Goal: Task Accomplishment & Management: Manage account settings

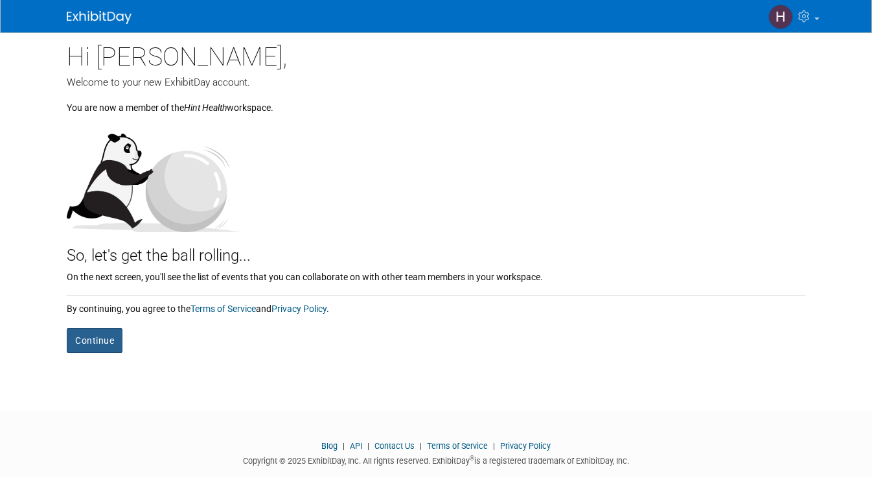
click at [90, 341] on button "Continue" at bounding box center [95, 340] width 56 height 25
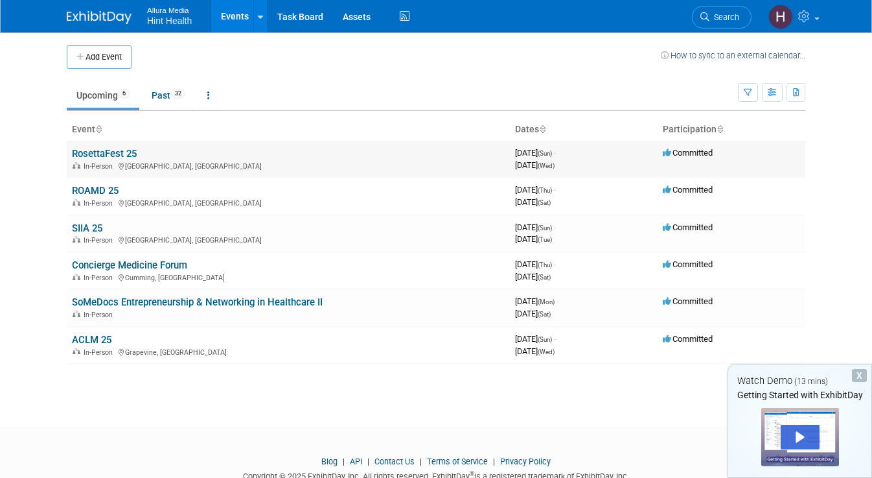
click at [111, 152] on link "RosettaFest 25" at bounding box center [104, 154] width 65 height 12
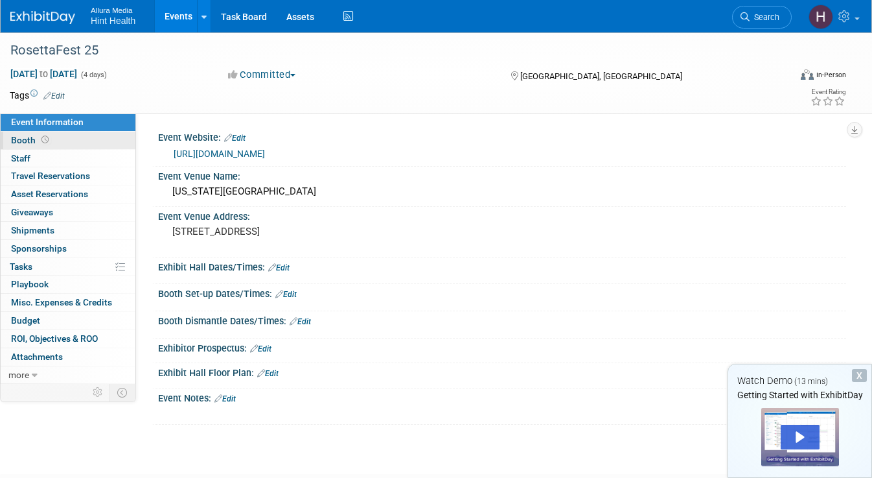
click at [21, 139] on span "Booth" at bounding box center [31, 140] width 40 height 10
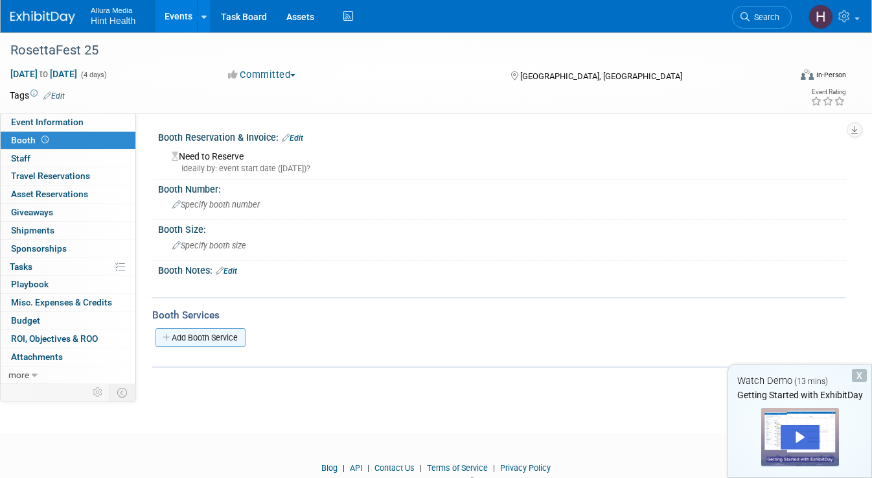
click at [181, 340] on link "Add Booth Service" at bounding box center [201, 337] width 90 height 19
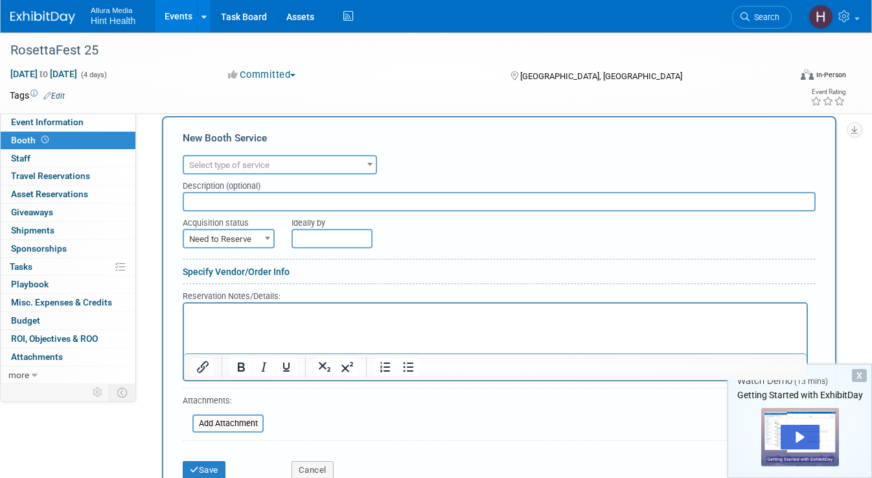
scroll to position [224, 0]
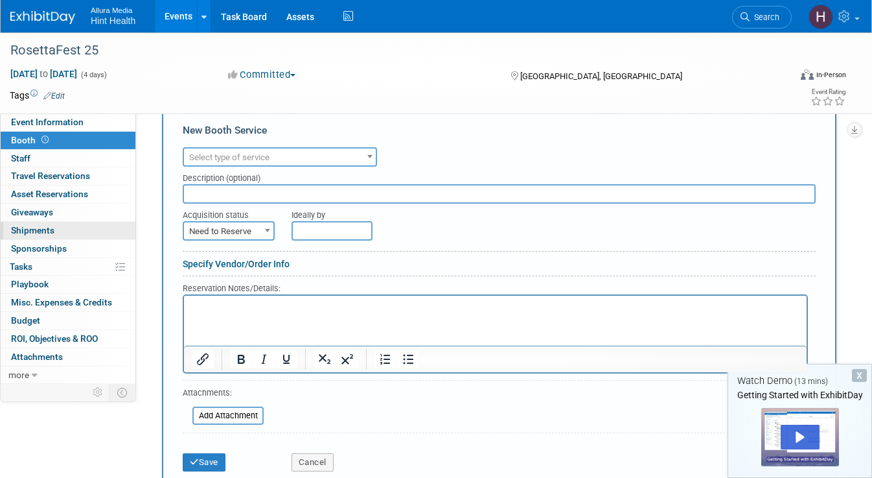
click at [33, 233] on span "Shipments 0" at bounding box center [32, 230] width 43 height 10
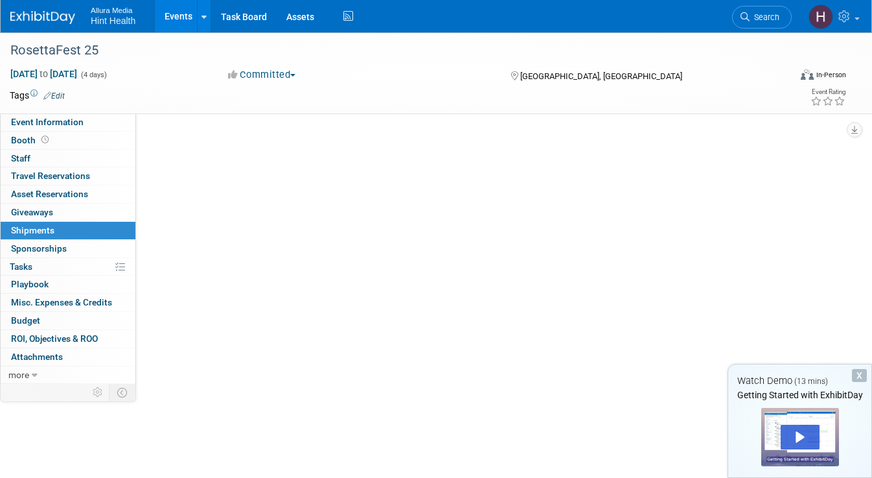
scroll to position [0, 0]
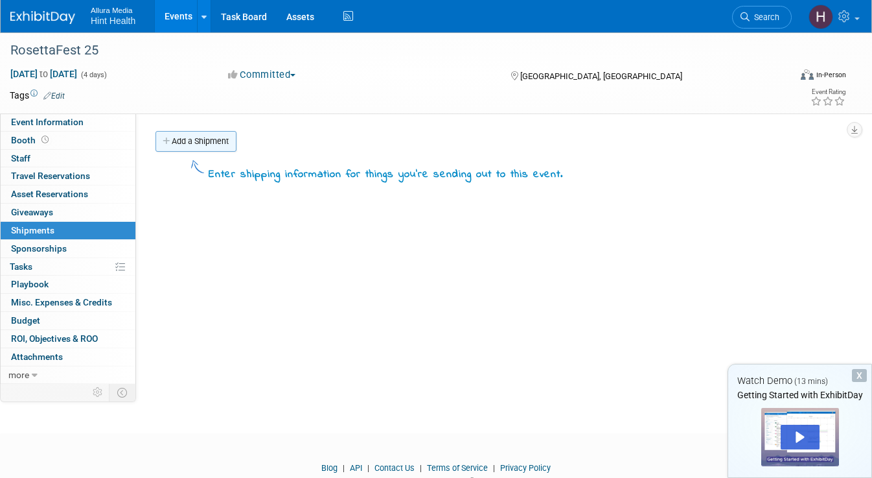
click at [178, 139] on link "Add a Shipment" at bounding box center [196, 141] width 81 height 21
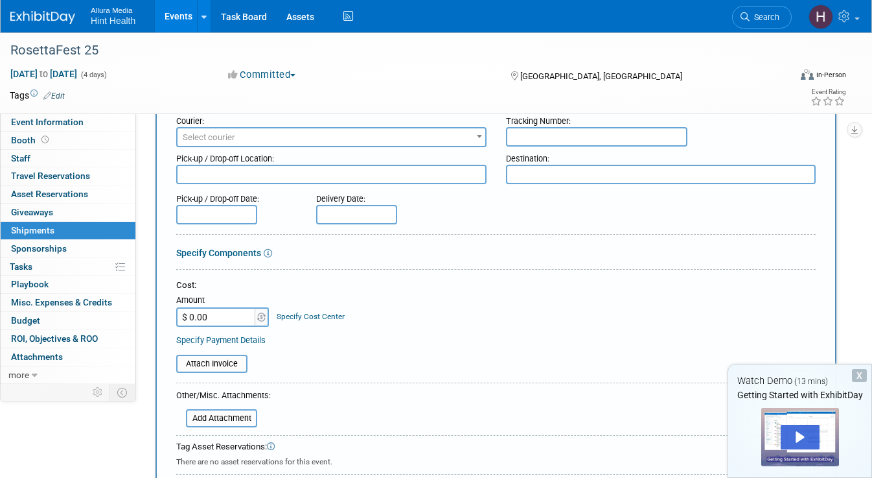
scroll to position [91, 0]
click at [31, 214] on span "Giveaways 0" at bounding box center [32, 212] width 42 height 10
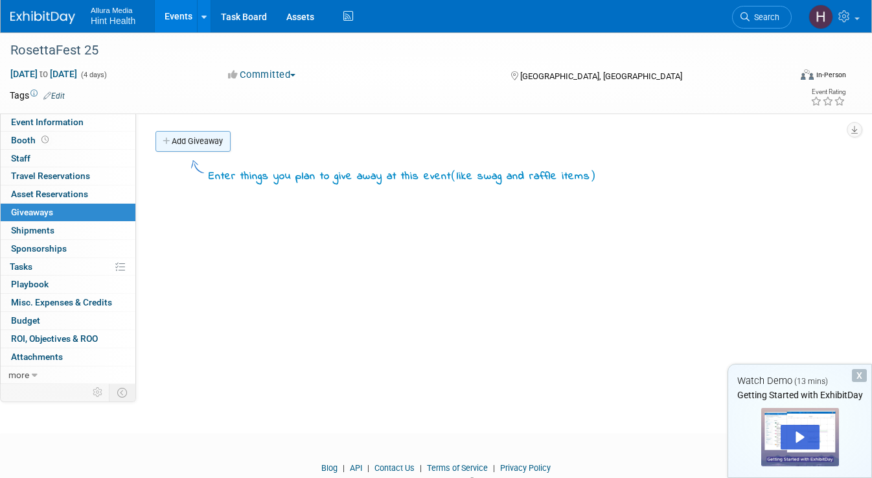
click at [185, 139] on link "Add Giveaway" at bounding box center [193, 141] width 75 height 21
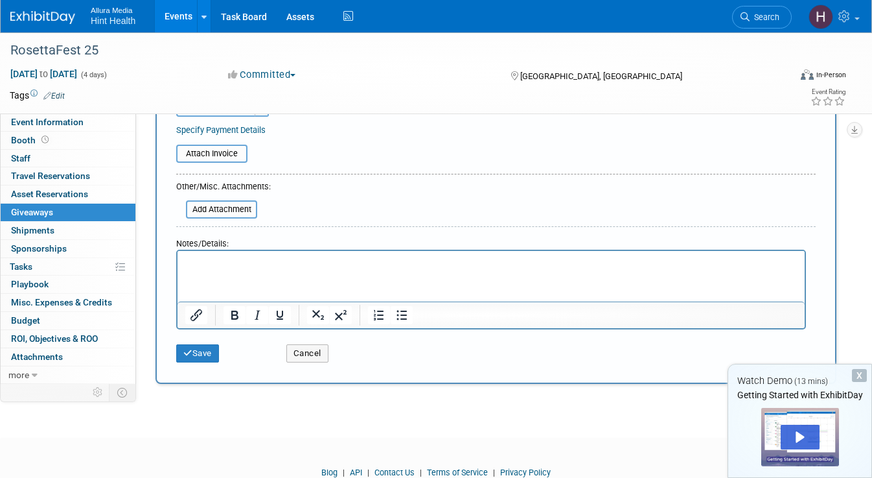
scroll to position [245, 0]
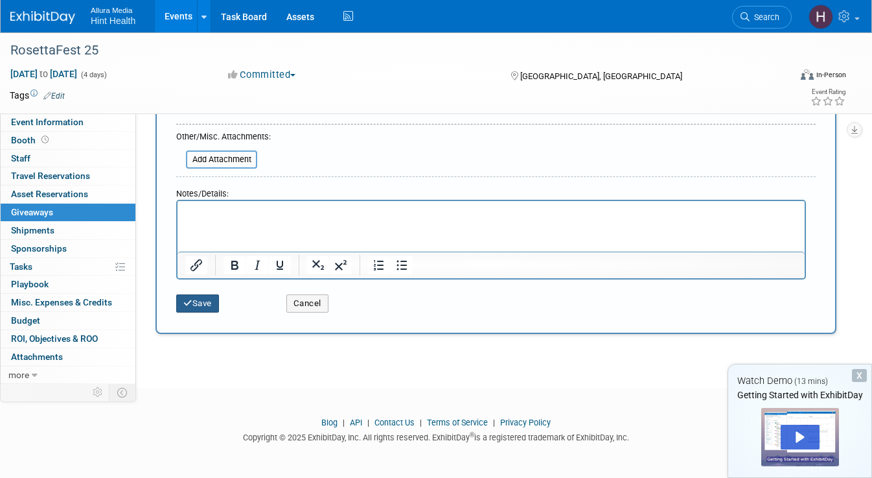
type input "JBL speaker"
click at [185, 303] on icon "submit" at bounding box center [187, 303] width 9 height 8
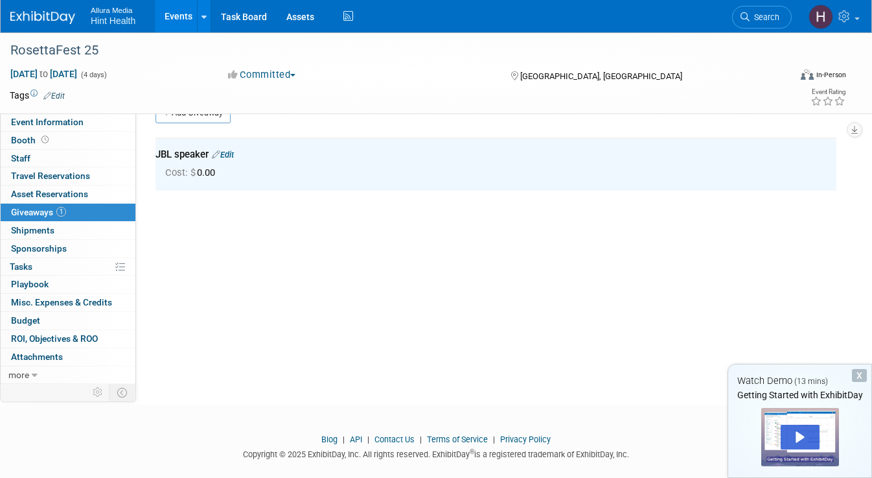
scroll to position [0, 0]
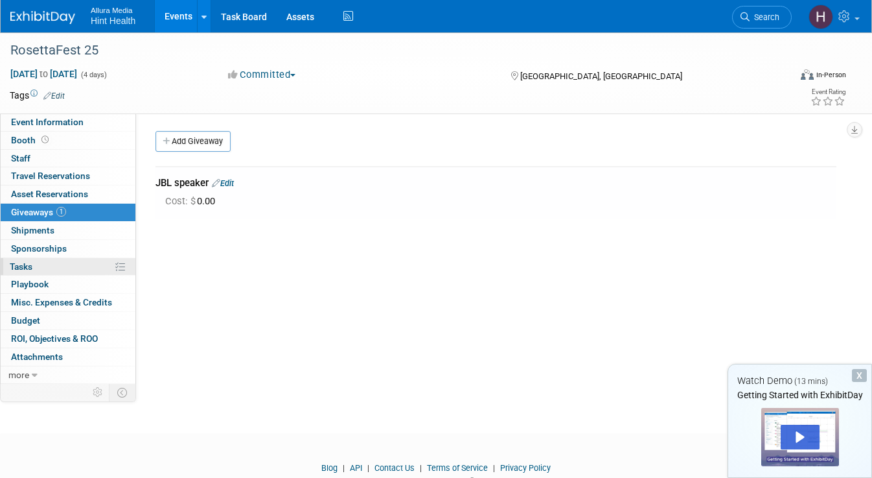
click at [28, 268] on span "Tasks 0%" at bounding box center [21, 266] width 23 height 10
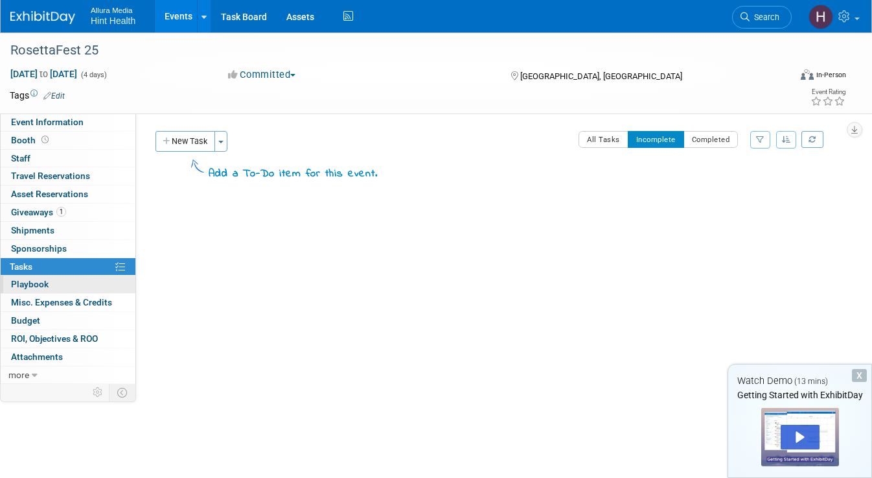
click at [28, 287] on span "Playbook 0" at bounding box center [30, 284] width 38 height 10
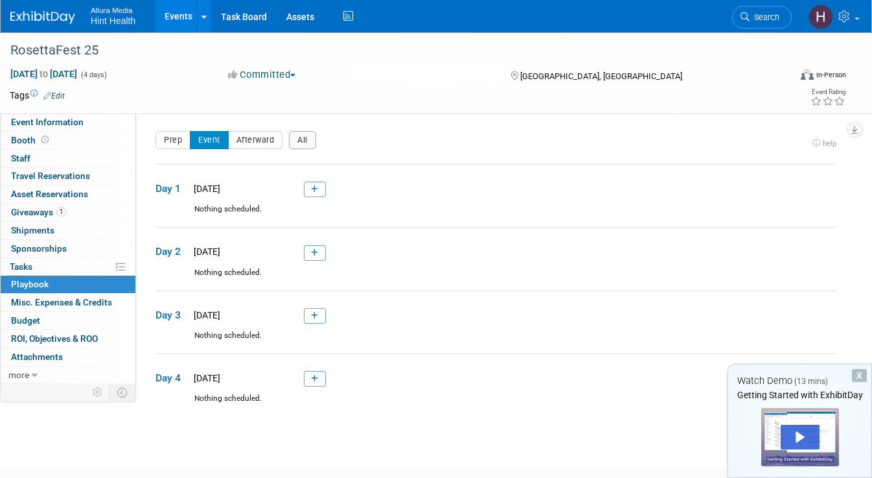
click at [105, 17] on span "Hint Health" at bounding box center [113, 21] width 45 height 10
click at [176, 17] on link "Events" at bounding box center [178, 16] width 47 height 32
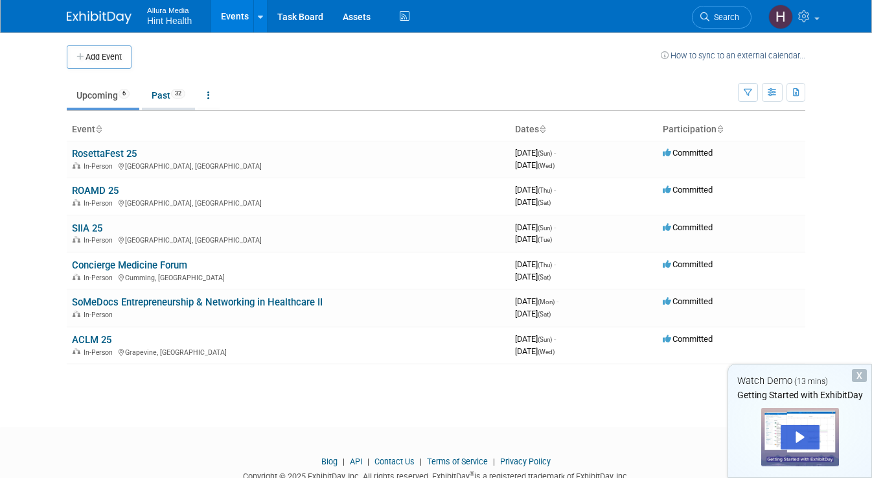
click at [158, 91] on link "Past 32" at bounding box center [168, 95] width 53 height 25
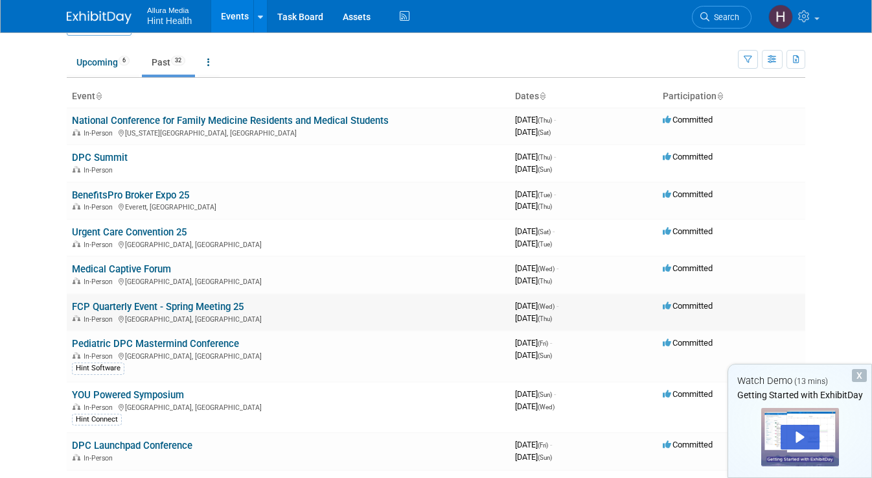
scroll to position [34, 0]
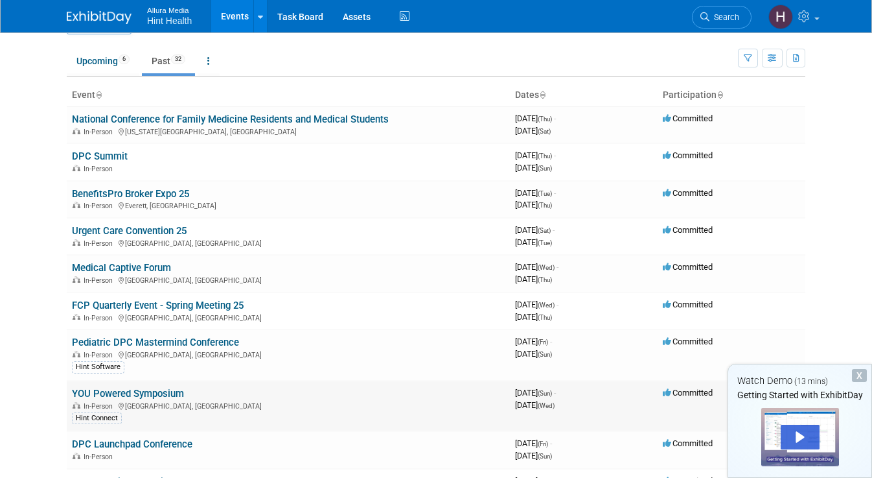
click at [164, 393] on link "YOU Powered Symposium" at bounding box center [128, 394] width 112 height 12
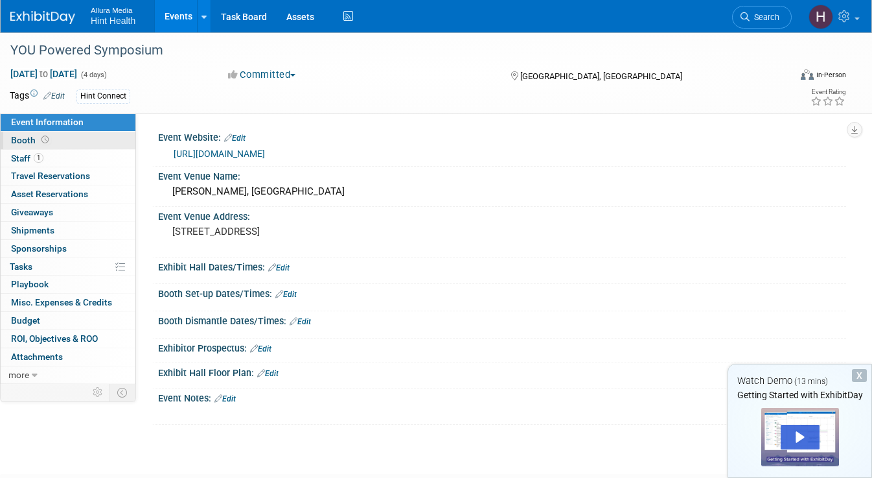
click at [60, 142] on link "Booth" at bounding box center [68, 140] width 135 height 17
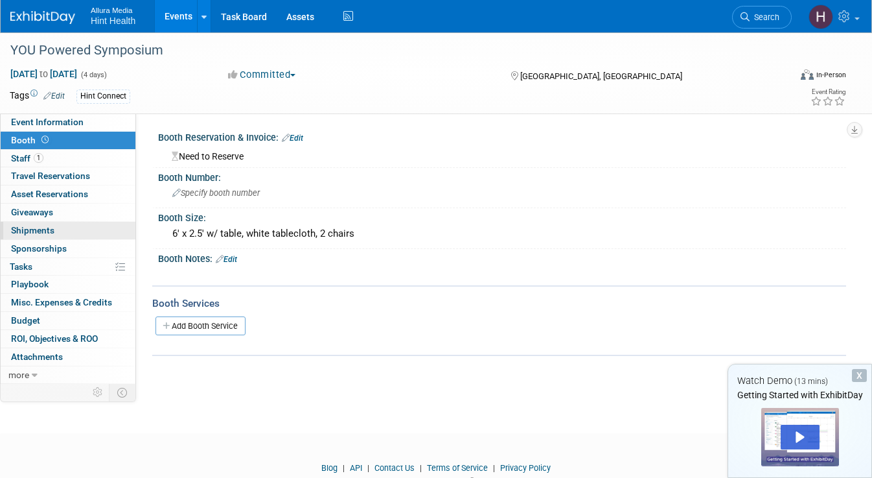
click at [65, 233] on link "0 Shipments 0" at bounding box center [68, 230] width 135 height 17
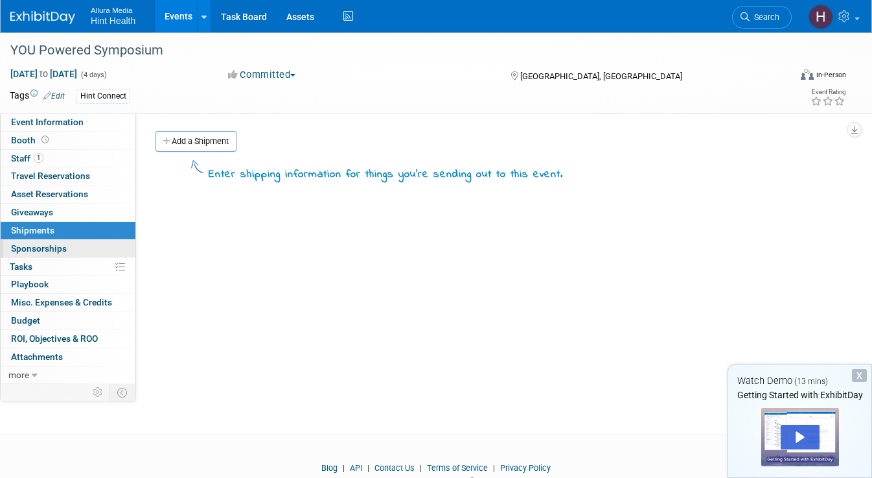
click at [43, 256] on link "0 Sponsorships 0" at bounding box center [68, 248] width 135 height 17
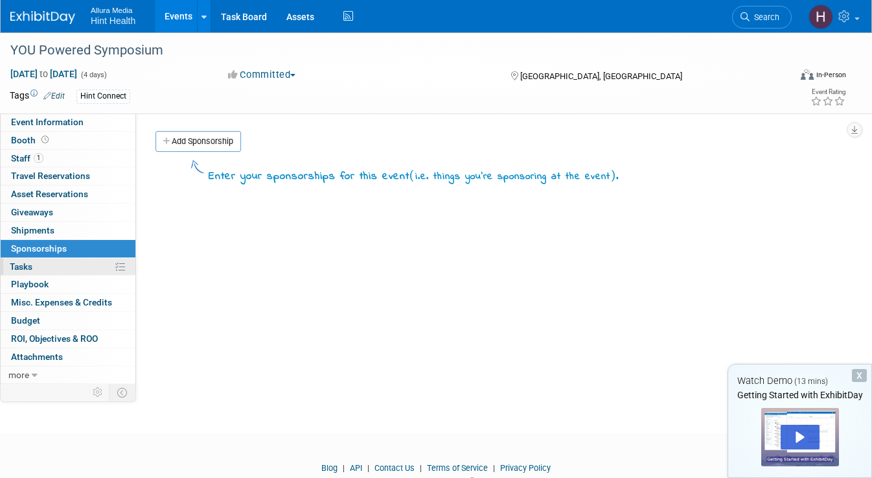
click at [45, 266] on link "0% Tasks 0%" at bounding box center [68, 266] width 135 height 17
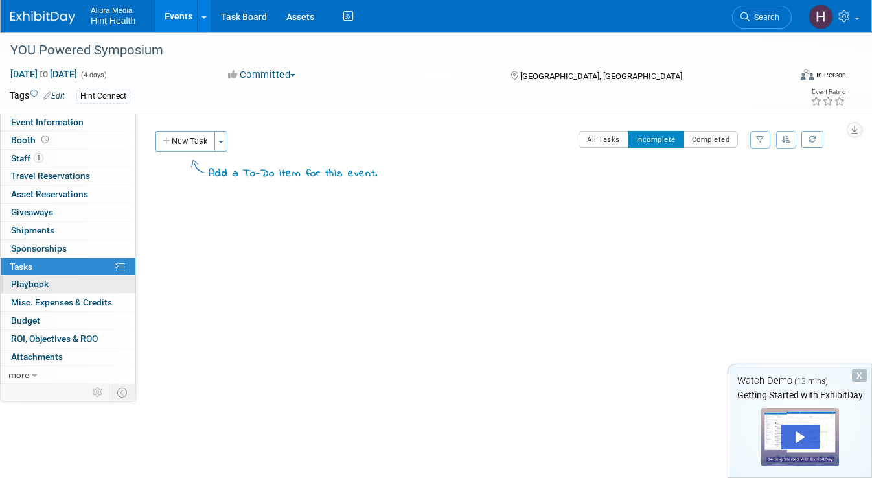
click at [46, 285] on span "Playbook 0" at bounding box center [30, 284] width 38 height 10
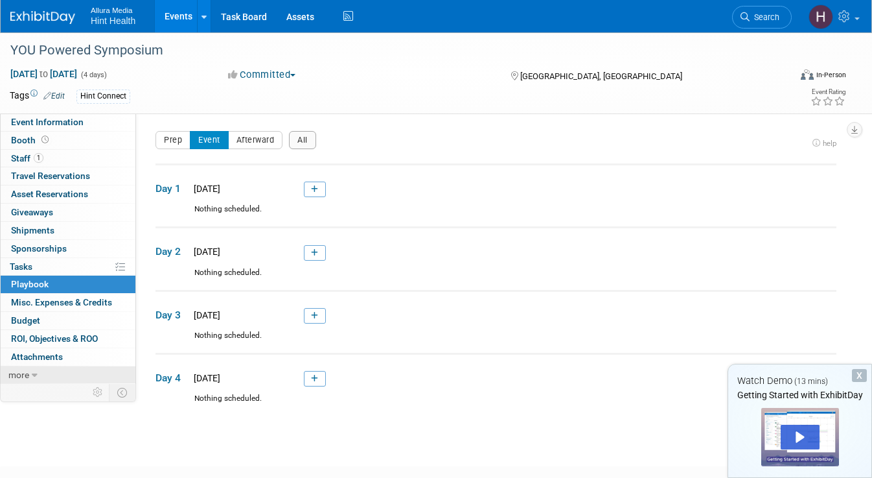
click at [36, 377] on icon at bounding box center [35, 375] width 6 height 9
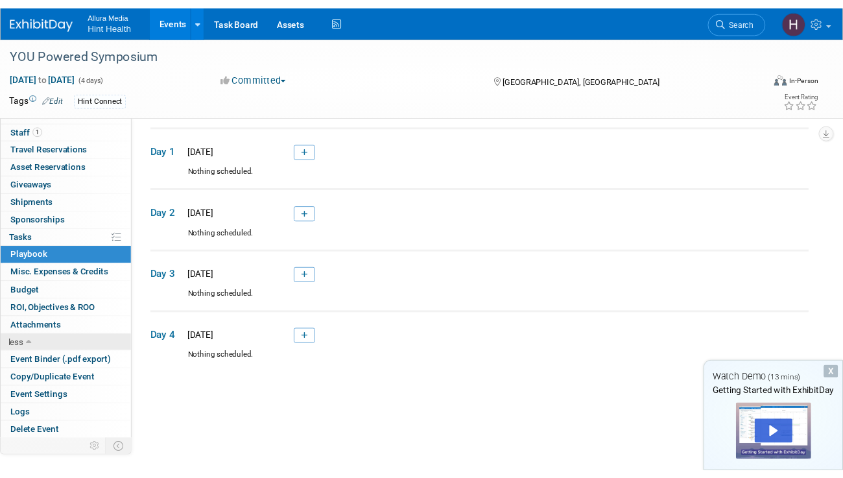
scroll to position [42, 0]
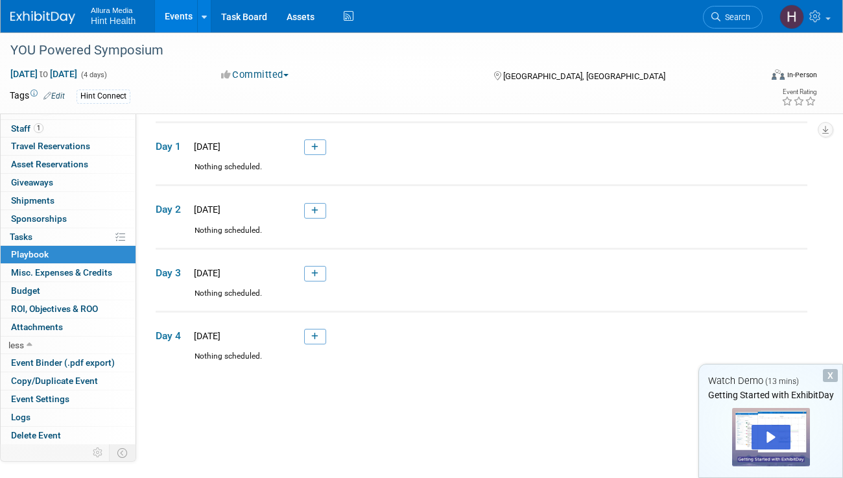
click at [185, 13] on link "Events" at bounding box center [178, 16] width 47 height 32
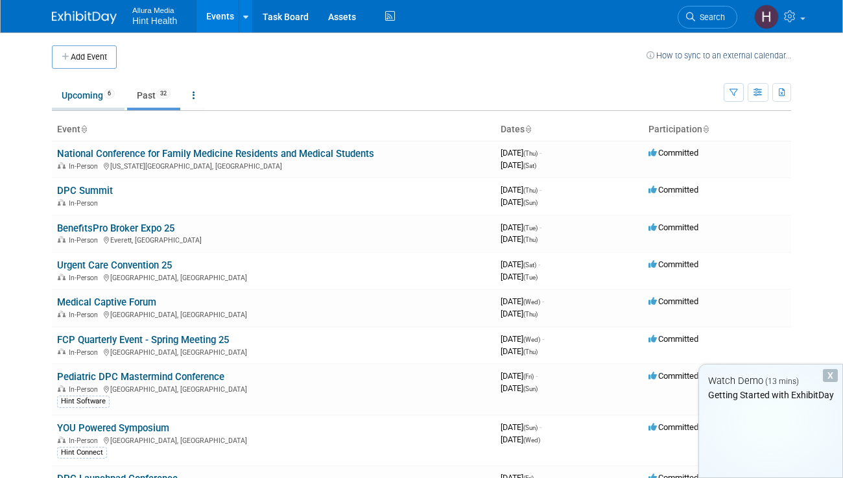
click at [94, 92] on link "Upcoming 6" at bounding box center [88, 95] width 73 height 25
